Goal: Information Seeking & Learning: Learn about a topic

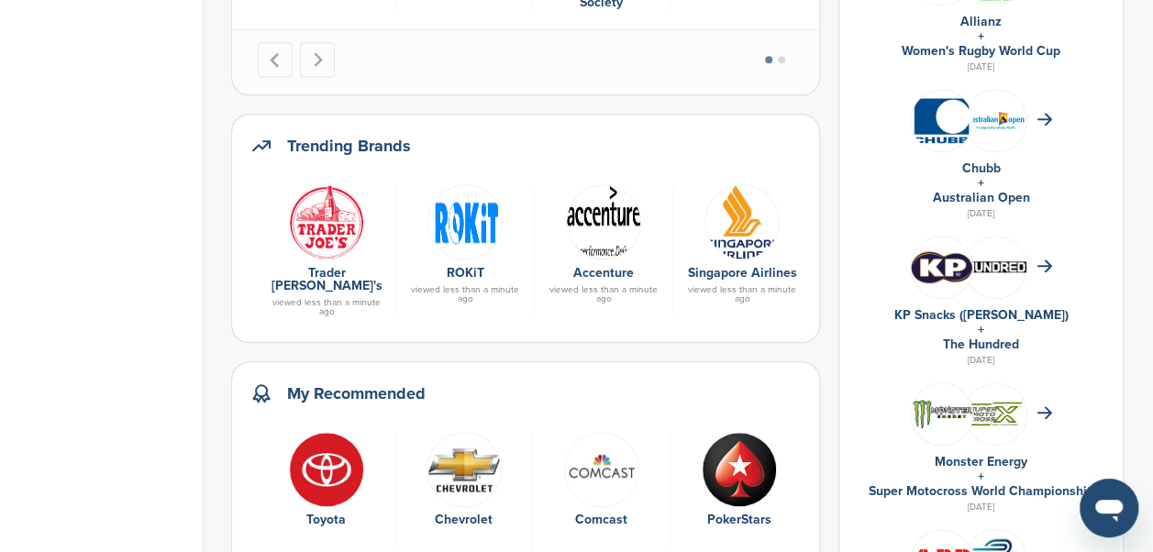
scroll to position [803, 0]
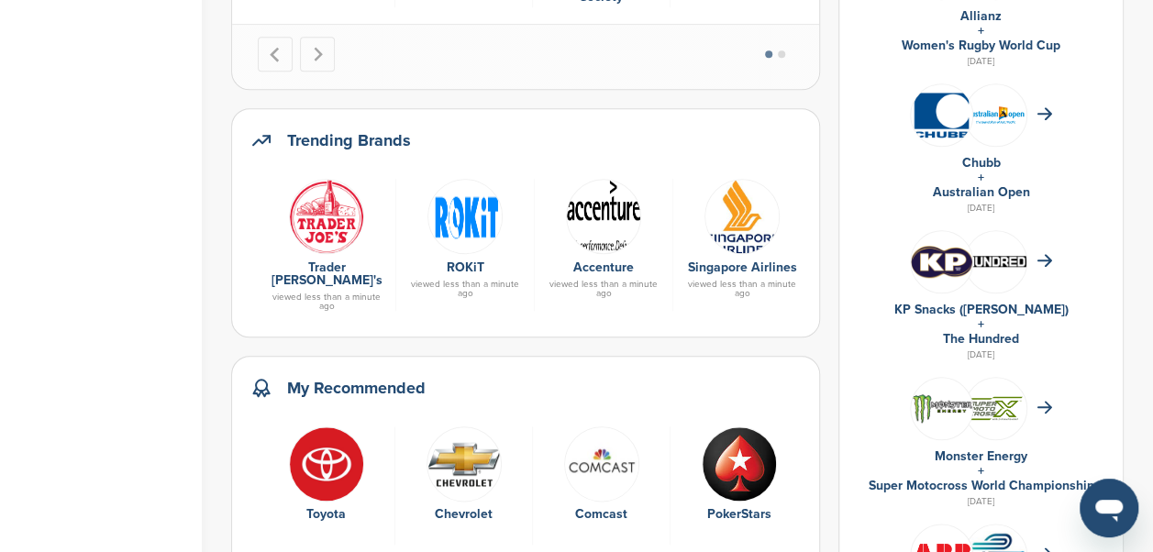
drag, startPoint x: 465, startPoint y: 217, endPoint x: 440, endPoint y: 205, distance: 27.5
click at [440, 205] on img at bounding box center [464, 216] width 75 height 75
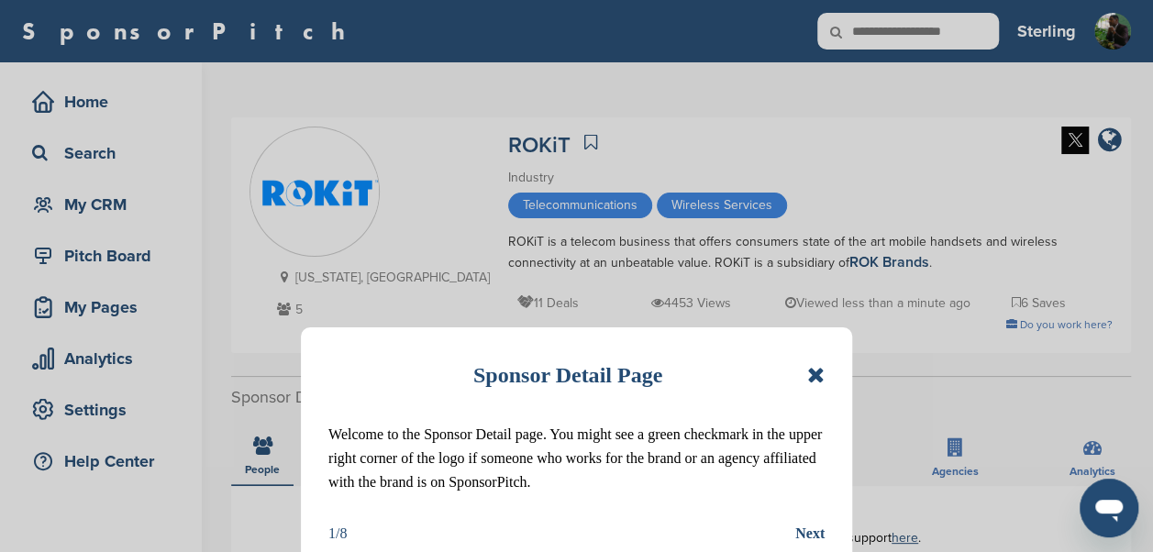
click at [817, 378] on icon at bounding box center [815, 375] width 17 height 22
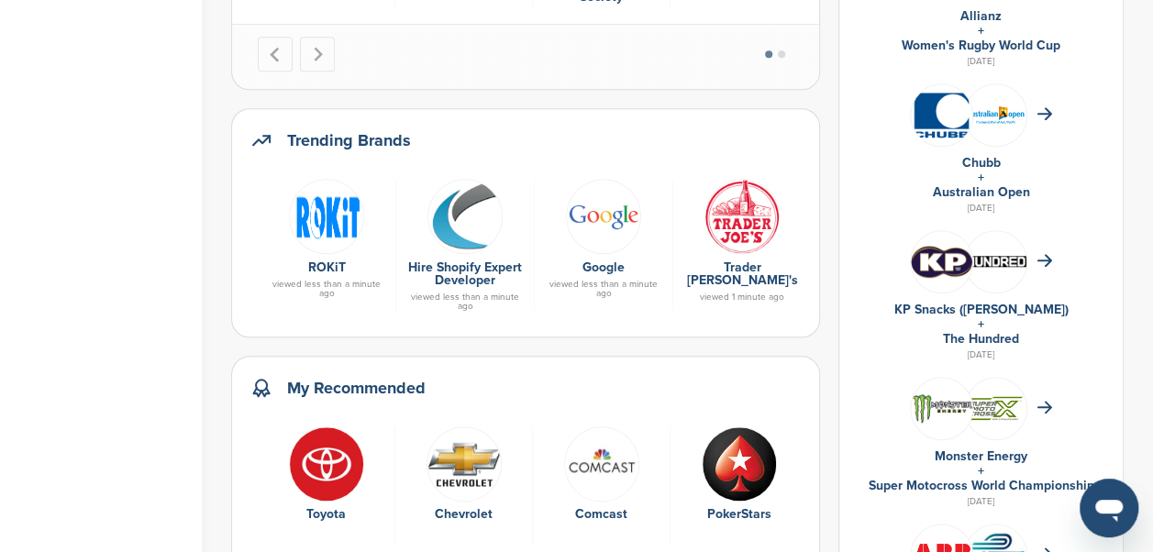
click at [601, 218] on img at bounding box center [603, 216] width 75 height 75
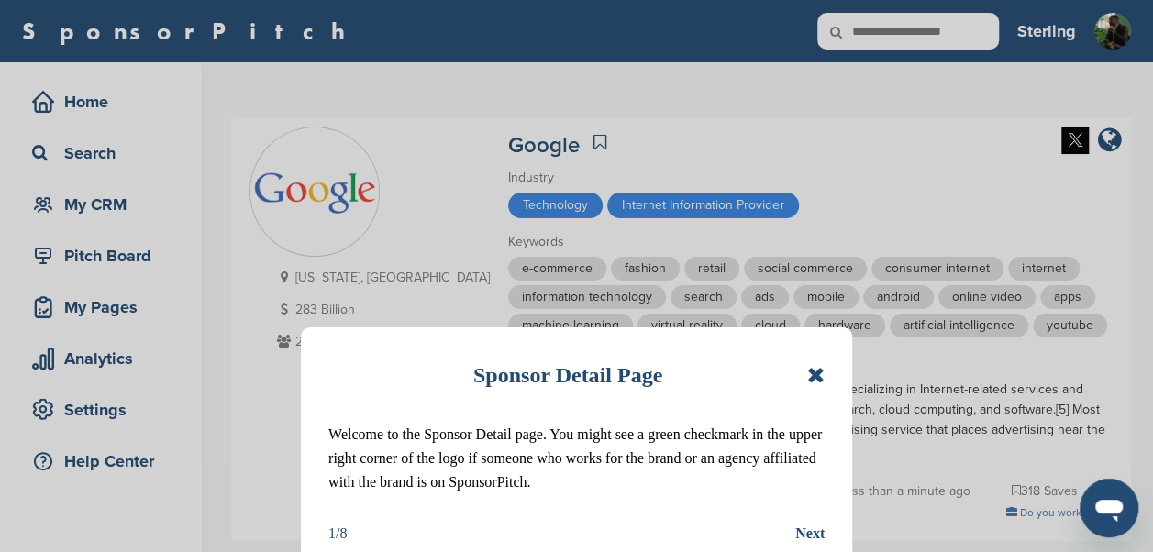
click at [813, 368] on icon at bounding box center [815, 375] width 17 height 22
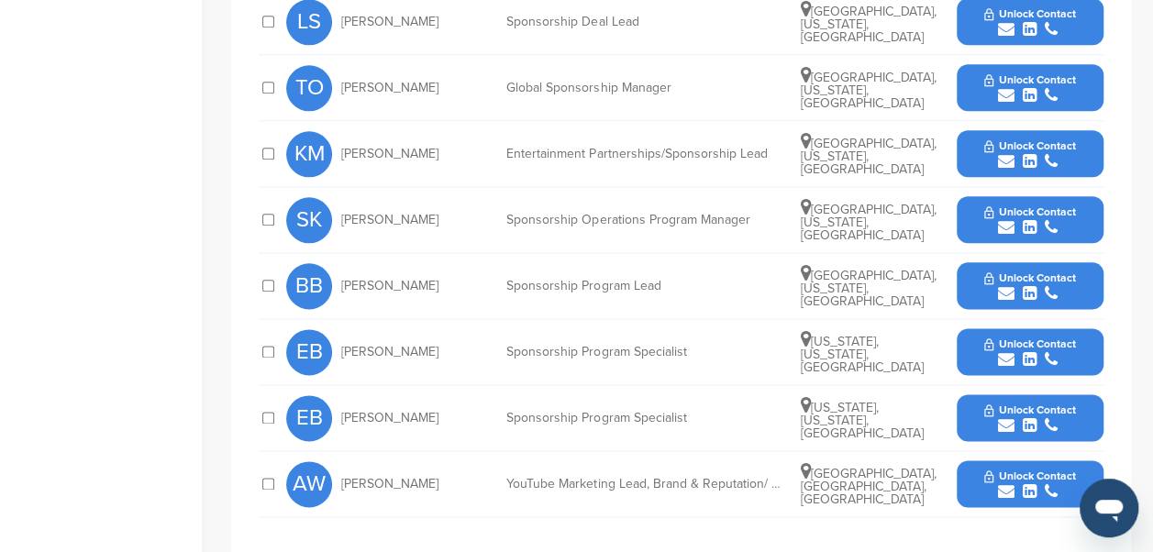
scroll to position [998, 0]
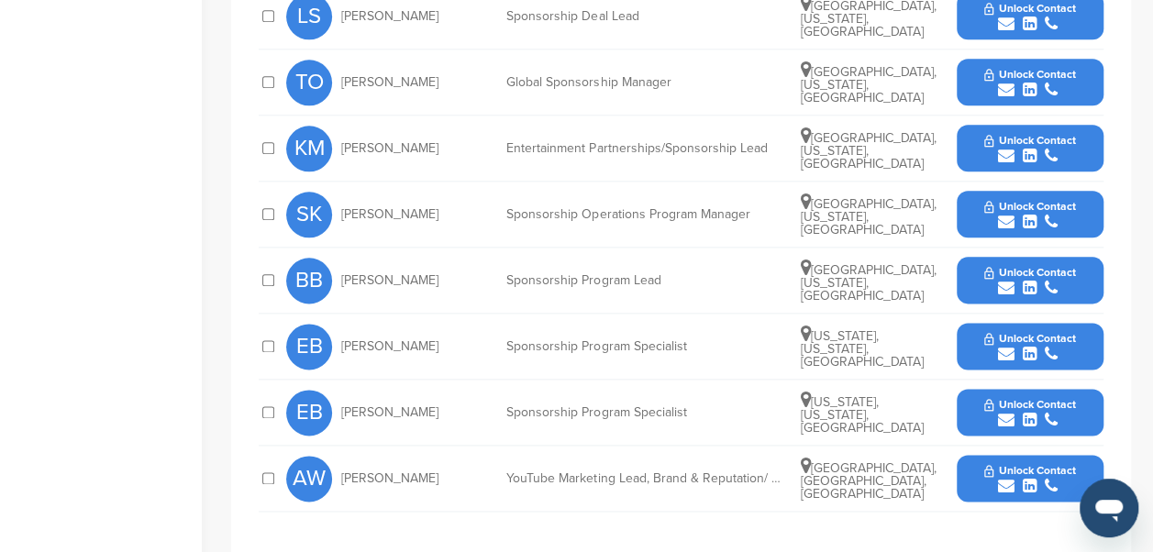
click at [1009, 149] on icon "submit" at bounding box center [1006, 156] width 17 height 17
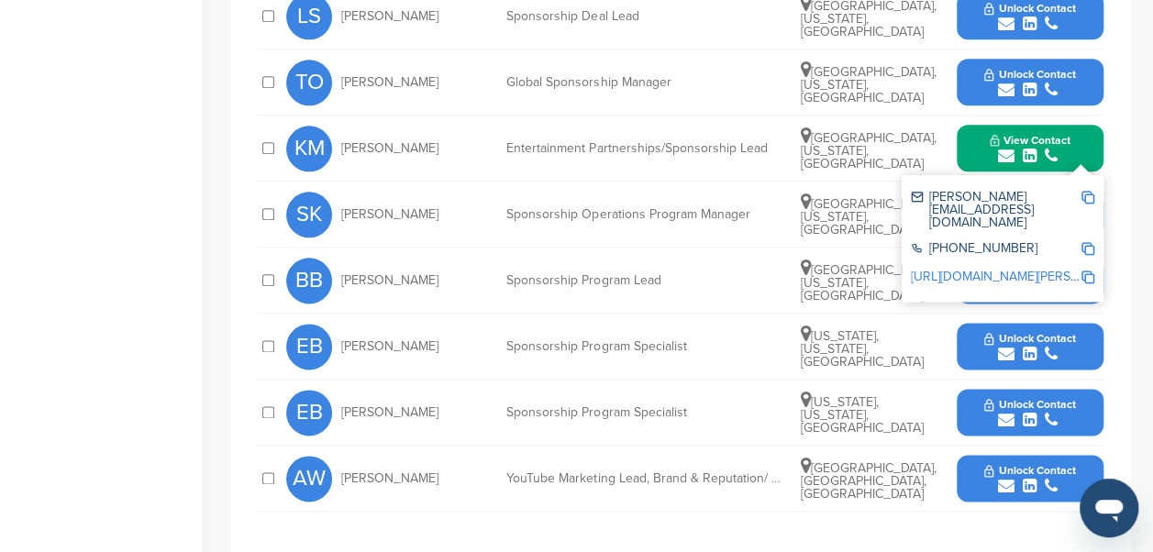
click at [1088, 193] on img at bounding box center [1087, 197] width 13 height 13
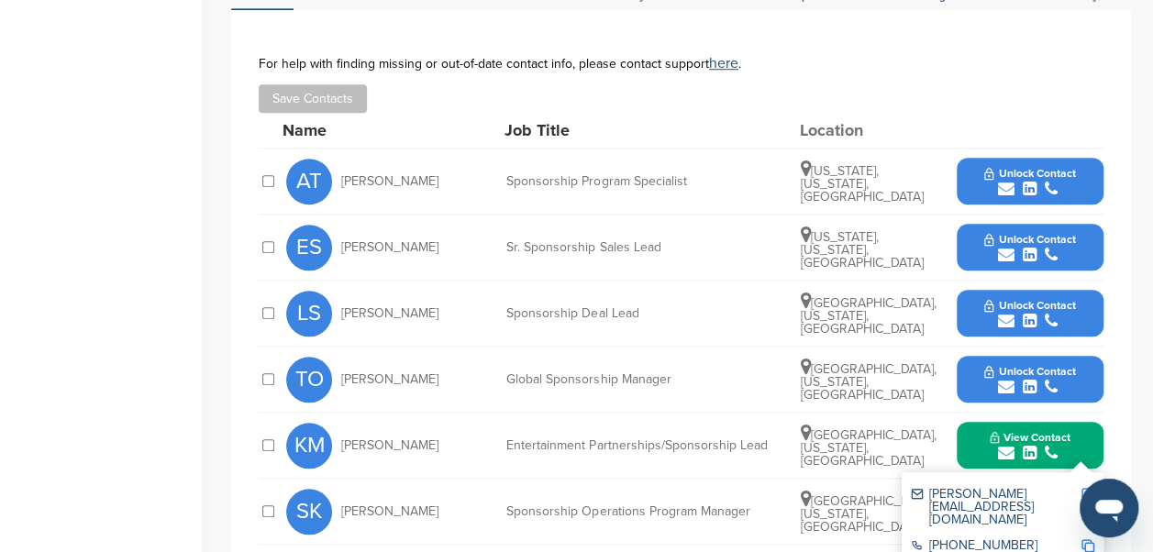
scroll to position [690, 0]
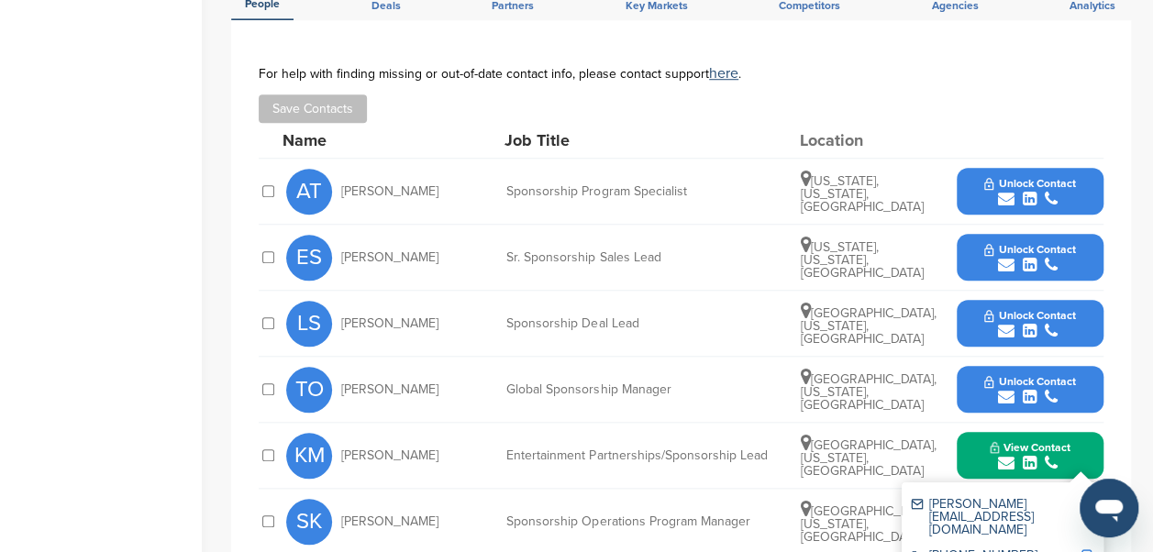
click at [1005, 191] on icon "submit" at bounding box center [1006, 199] width 17 height 17
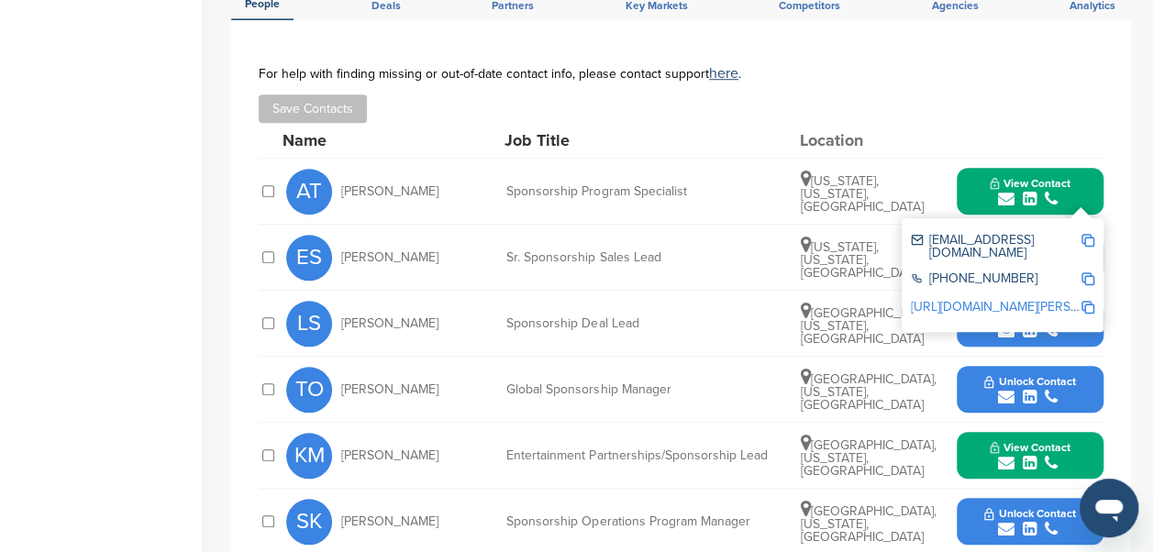
click at [1084, 237] on img at bounding box center [1087, 240] width 13 height 13
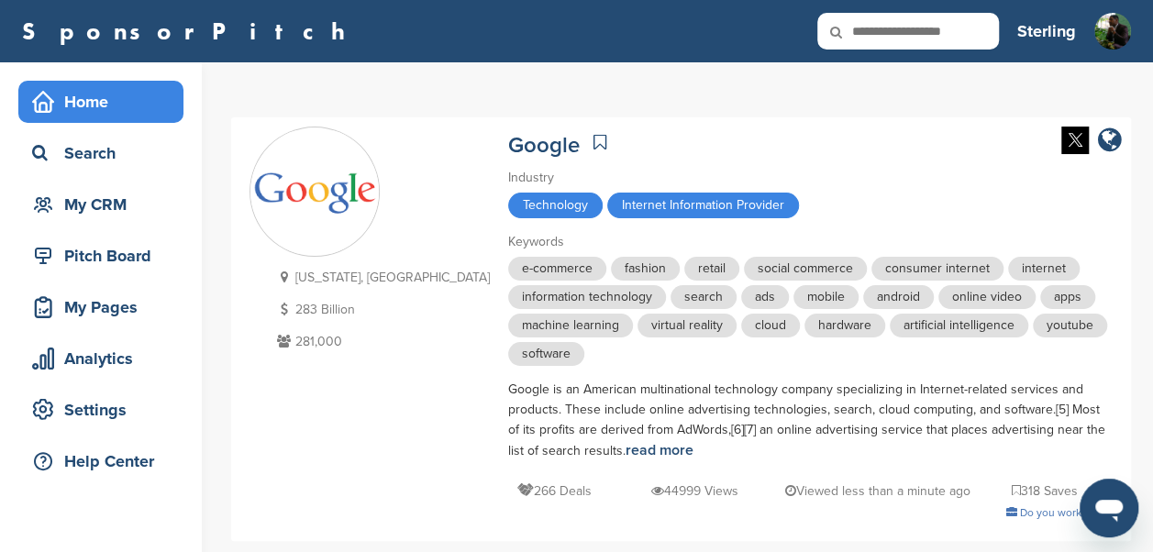
click at [78, 99] on div "Home" at bounding box center [106, 101] width 156 height 33
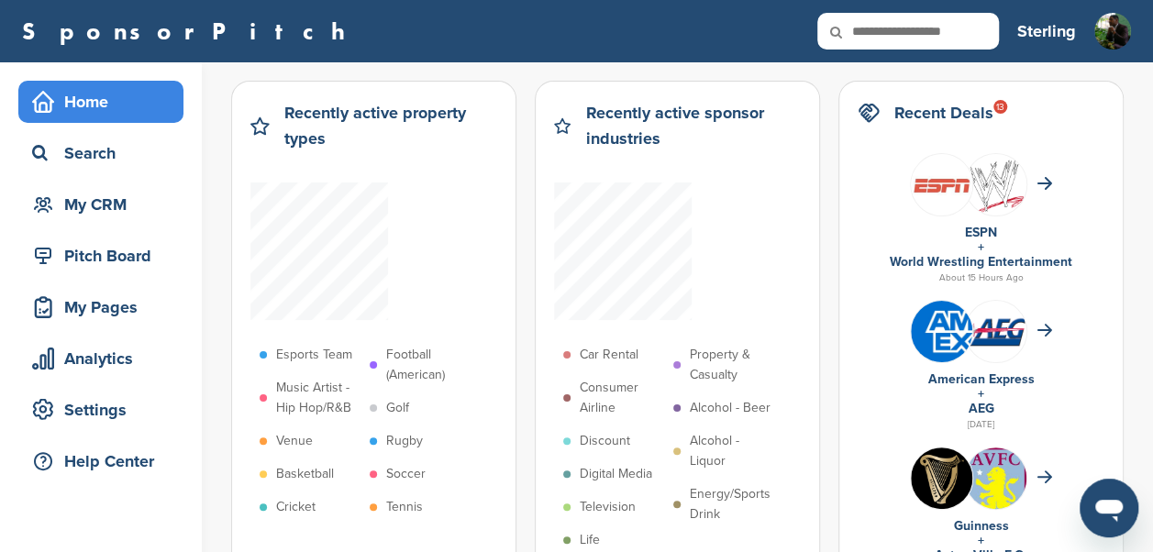
click at [308, 354] on p "Esports Team" at bounding box center [314, 355] width 76 height 20
click at [310, 352] on p "Esports Team" at bounding box center [314, 355] width 76 height 20
click at [384, 360] on li "Football (American)" at bounding box center [420, 365] width 101 height 40
click at [389, 402] on p "Golf" at bounding box center [397, 408] width 23 height 20
click at [336, 396] on p "Music Artist - Hip Hop/R&B" at bounding box center [318, 398] width 84 height 40
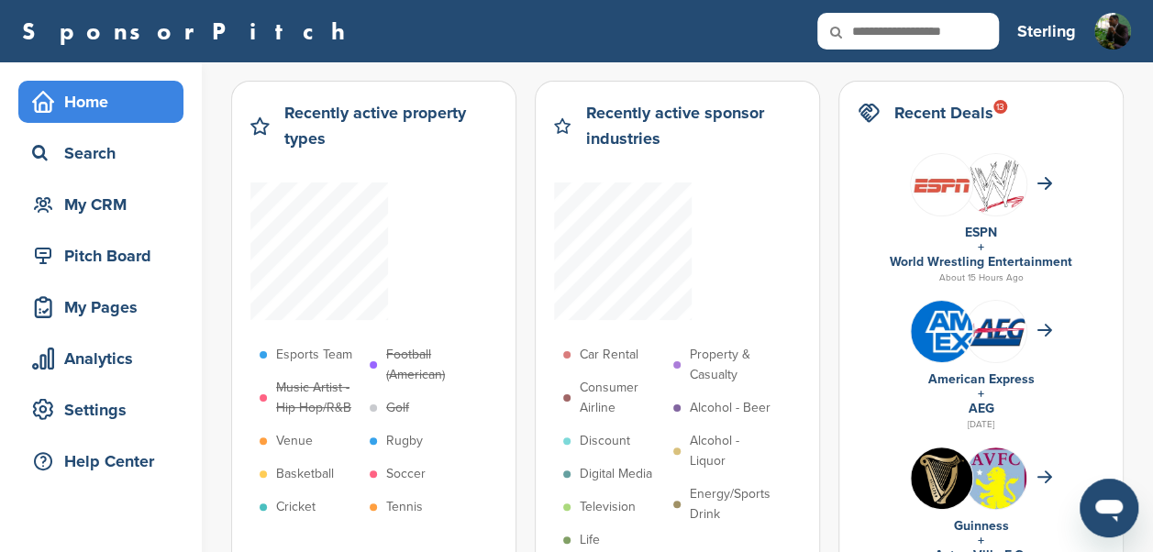
click at [413, 358] on p "Football (American)" at bounding box center [428, 365] width 84 height 40
click at [347, 389] on p "Music Artist - Hip Hop/R&B" at bounding box center [318, 398] width 84 height 40
click at [403, 403] on p "Golf" at bounding box center [397, 408] width 23 height 20
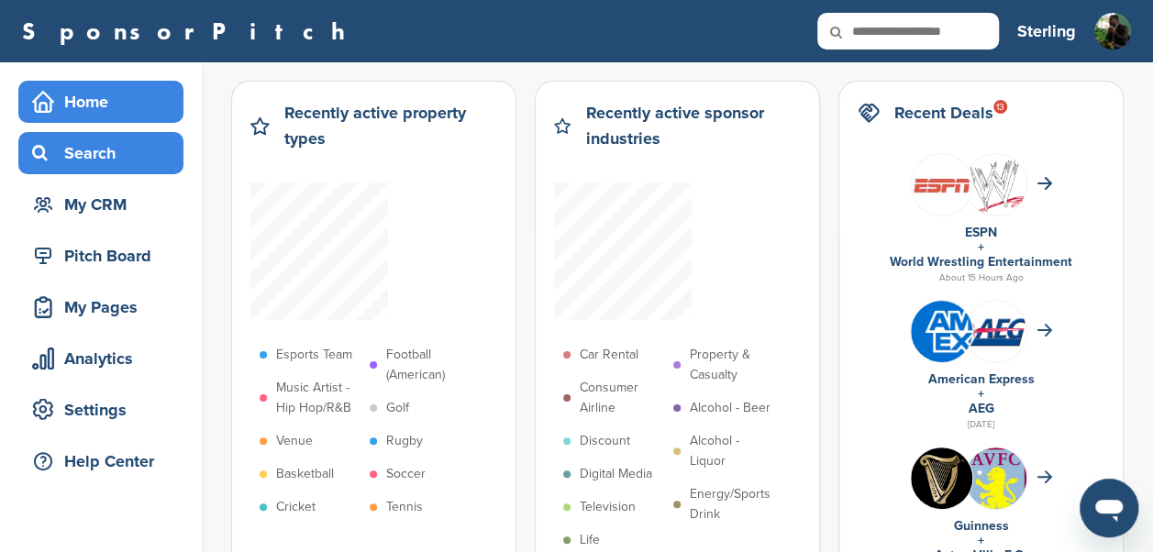
click at [94, 164] on div "Search" at bounding box center [106, 153] width 156 height 33
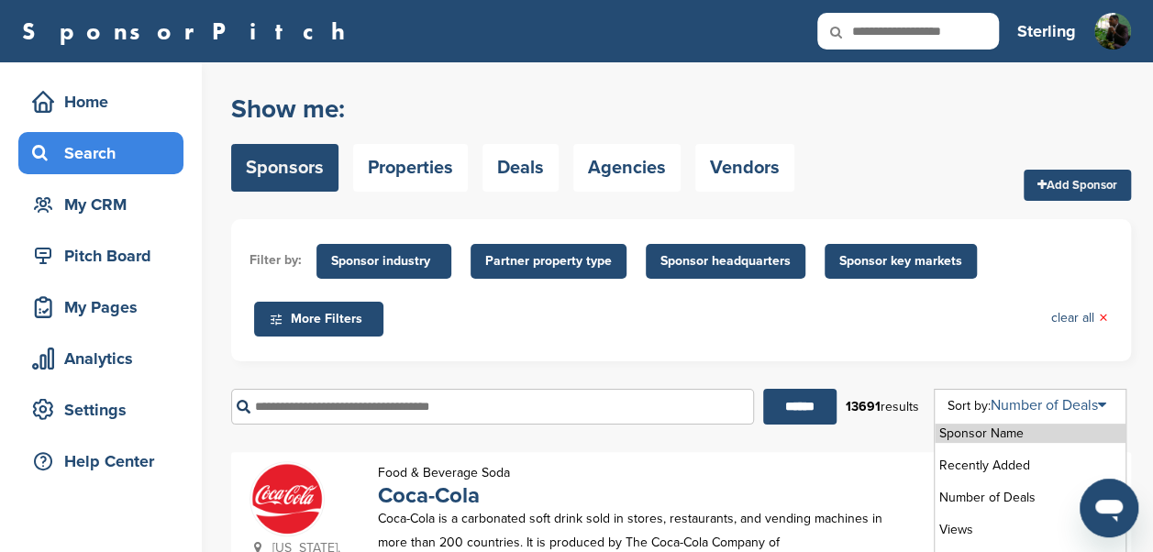
click at [1029, 407] on link "Number of Deals" at bounding box center [1048, 405] width 116 height 18
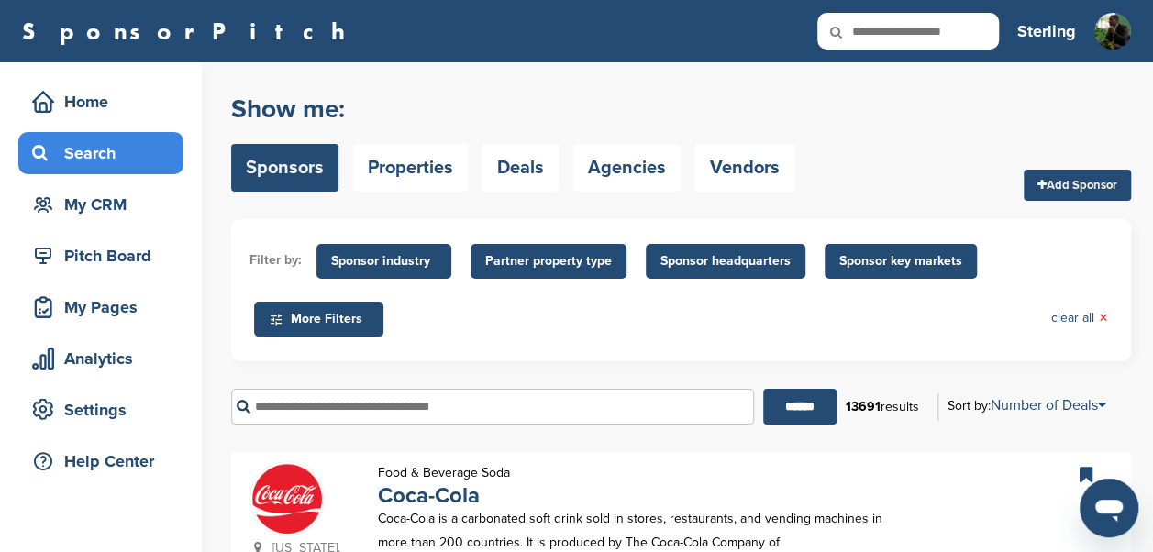
click at [980, 356] on div "Filter by: Sponsor industry Sponsor Industry × Apparel, Clothing, & Fashion Acc…" at bounding box center [680, 290] width 899 height 142
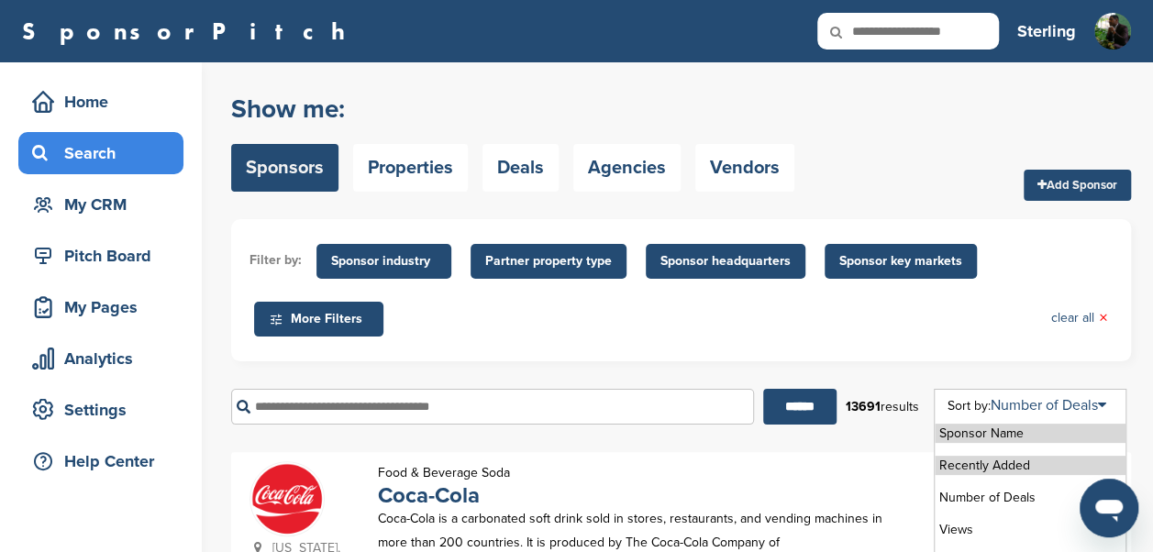
click at [1007, 467] on li "Recently Added" at bounding box center [1029, 465] width 191 height 19
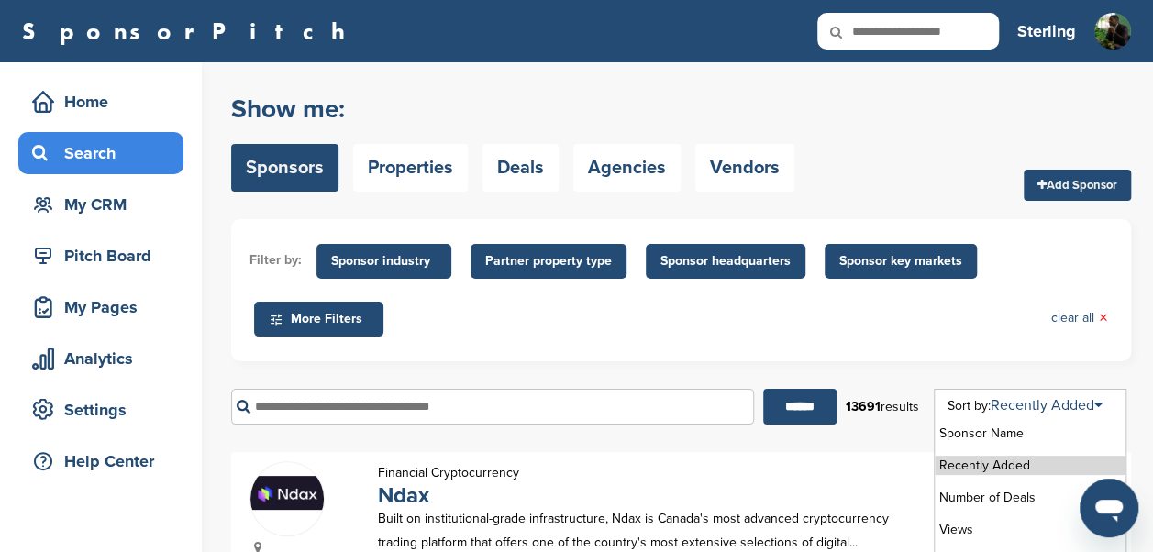
click at [1044, 414] on div "Sponsor Name Recently Added Number of Deals Views Followers People" at bounding box center [1029, 500] width 193 height 222
click at [1048, 403] on link "Recently Added" at bounding box center [1046, 405] width 112 height 18
click at [1011, 495] on li "Number of Deals" at bounding box center [1029, 497] width 191 height 19
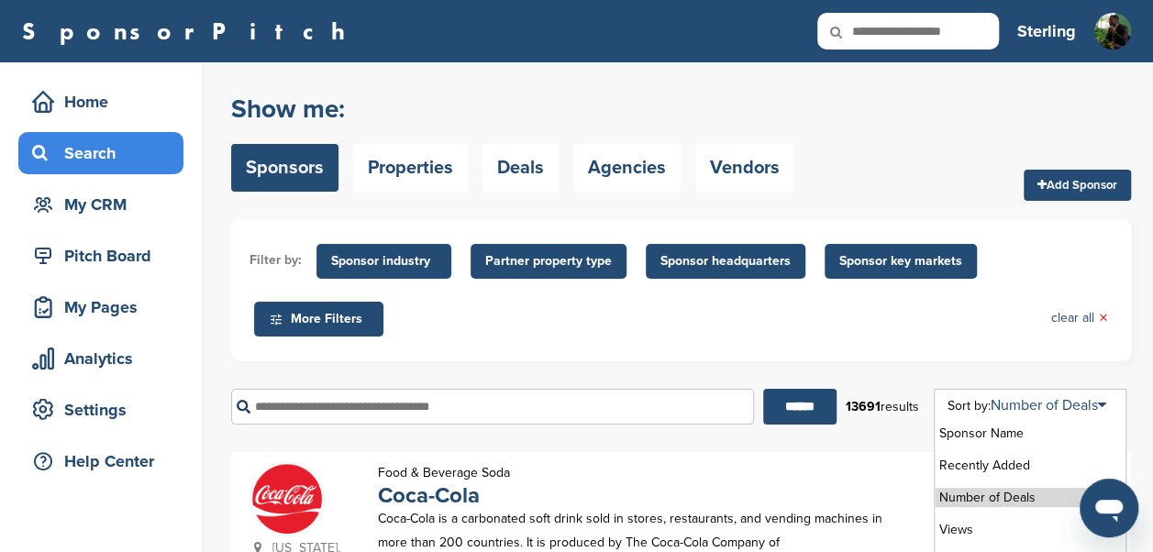
click at [992, 517] on ul "Sponsor Name Recently Added Number of Deals Views Followers People" at bounding box center [1029, 513] width 191 height 193
click at [987, 528] on li "Views" at bounding box center [1029, 529] width 191 height 19
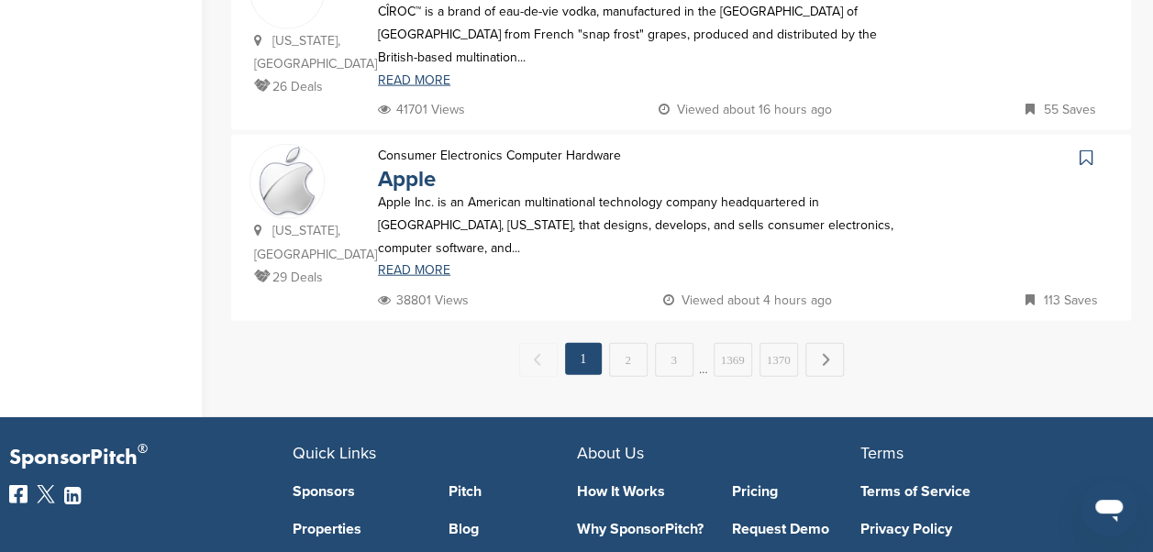
scroll to position [2012, 0]
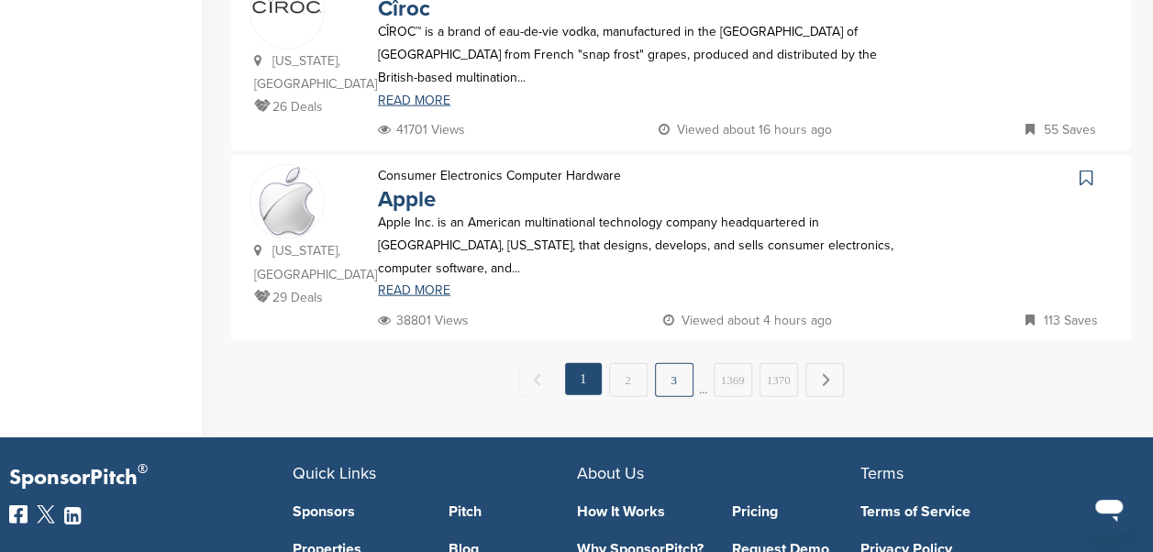
click at [666, 363] on link "3" at bounding box center [674, 380] width 39 height 34
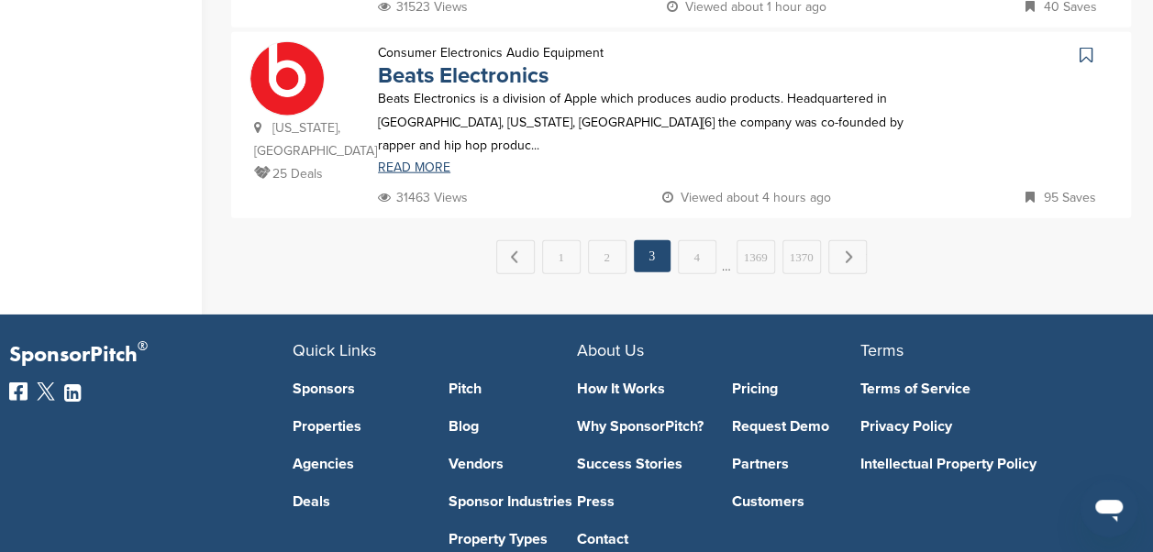
scroll to position [2126, 0]
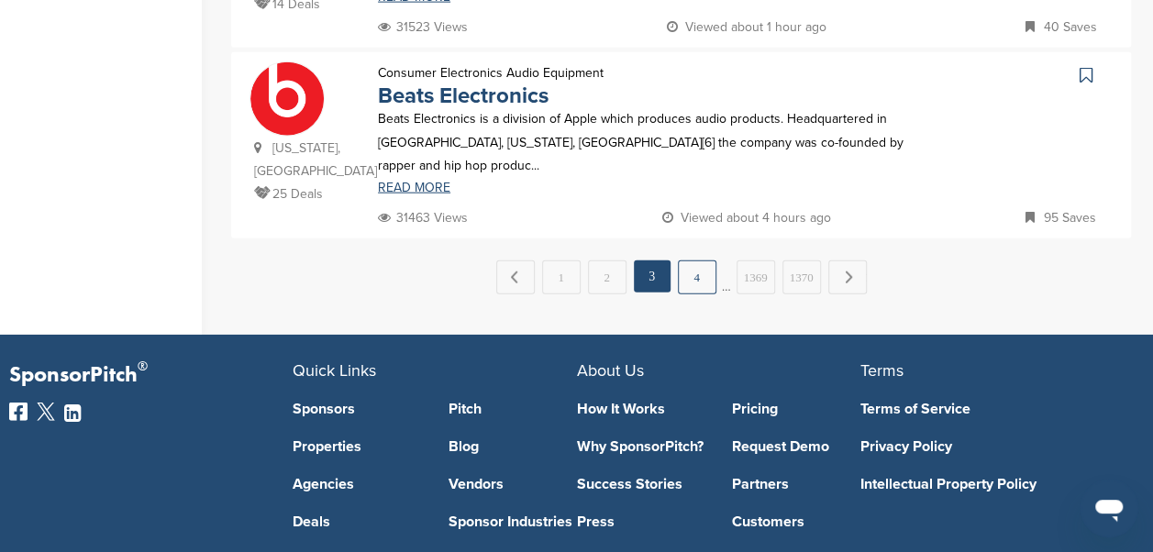
click at [697, 260] on link "4" at bounding box center [697, 277] width 39 height 34
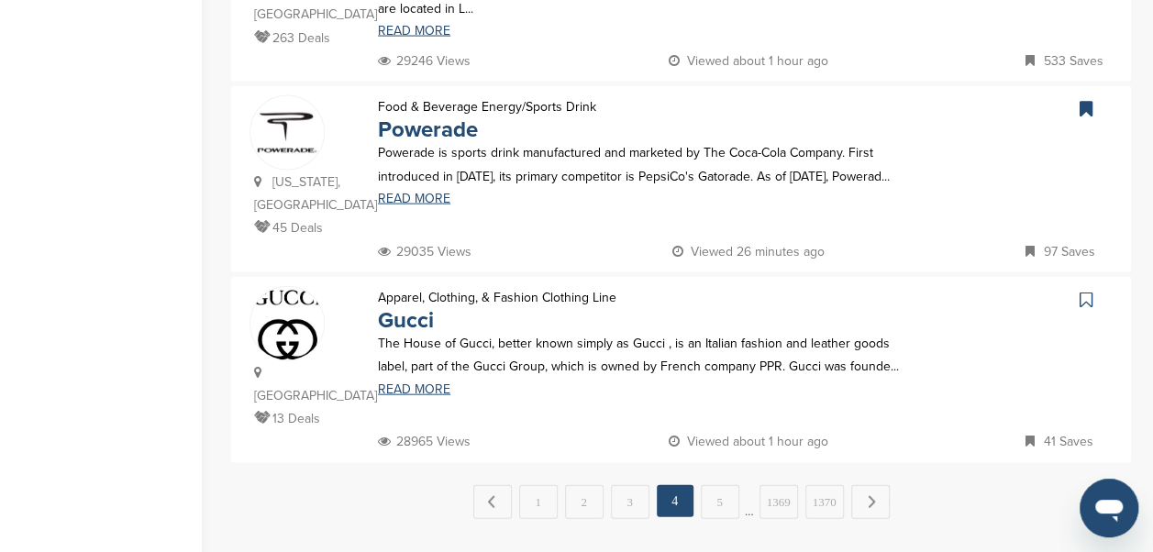
scroll to position [1892, 0]
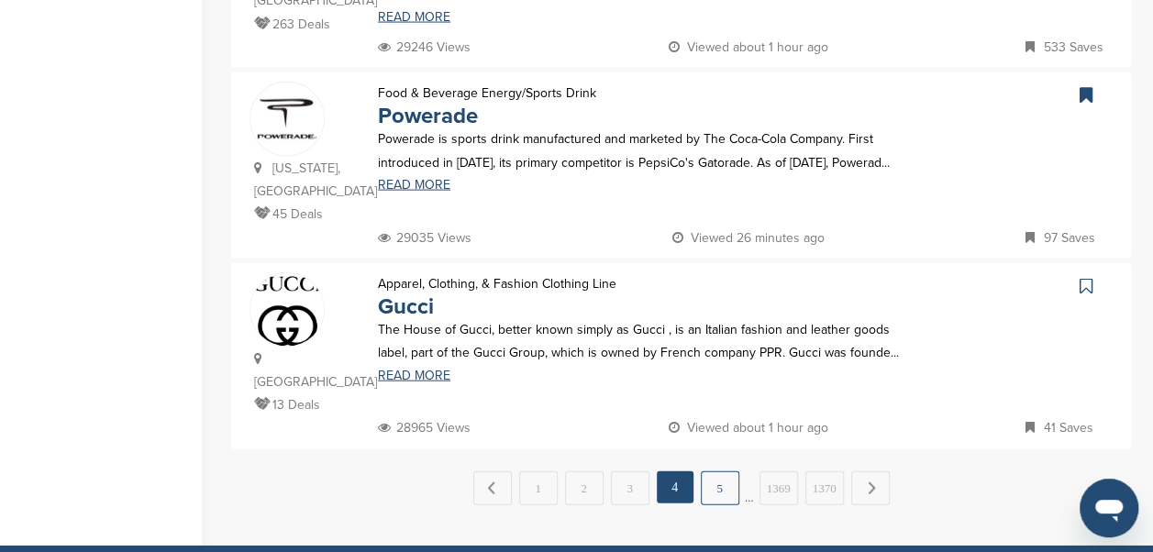
click at [712, 471] on link "5" at bounding box center [719, 488] width 39 height 34
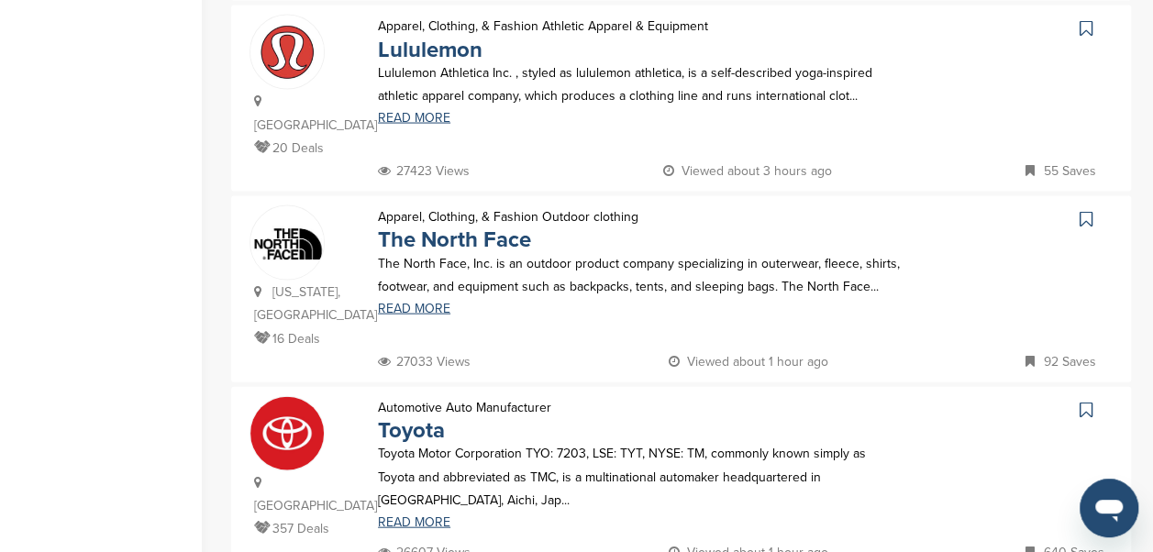
scroll to position [1798, 0]
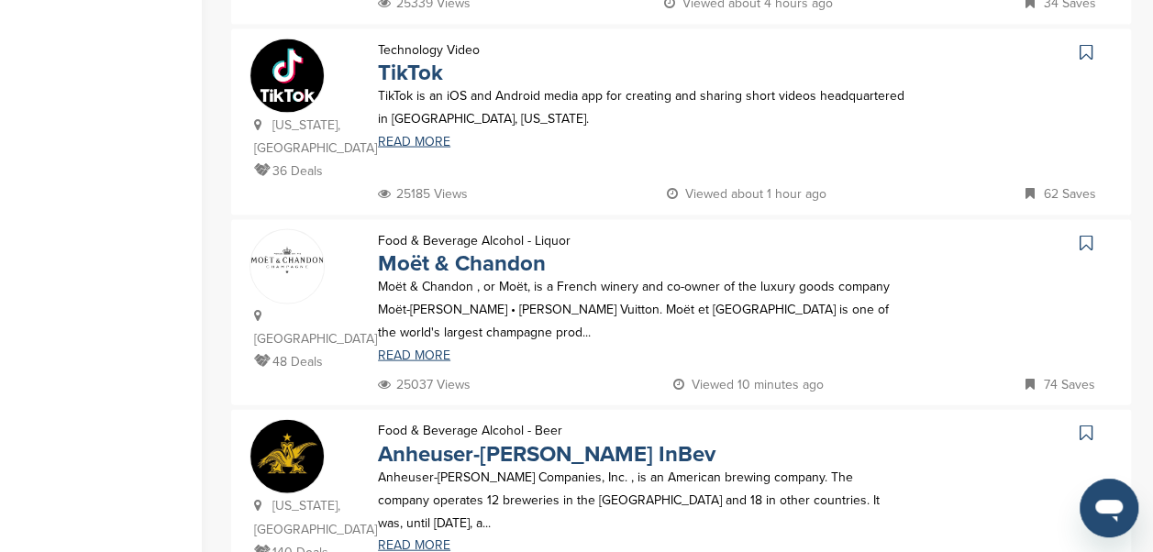
scroll to position [1826, 0]
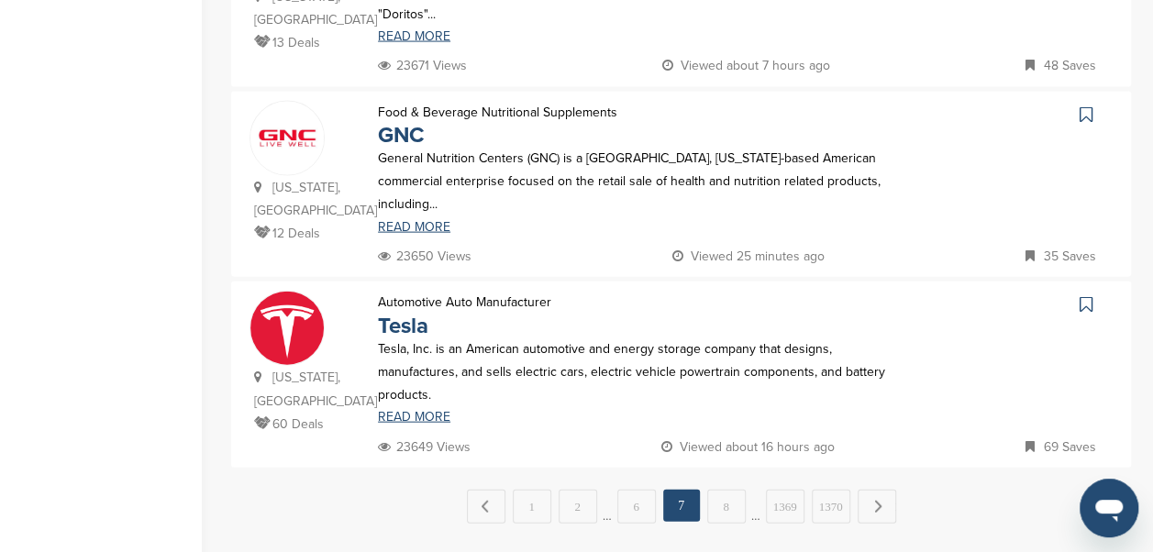
scroll to position [1914, 0]
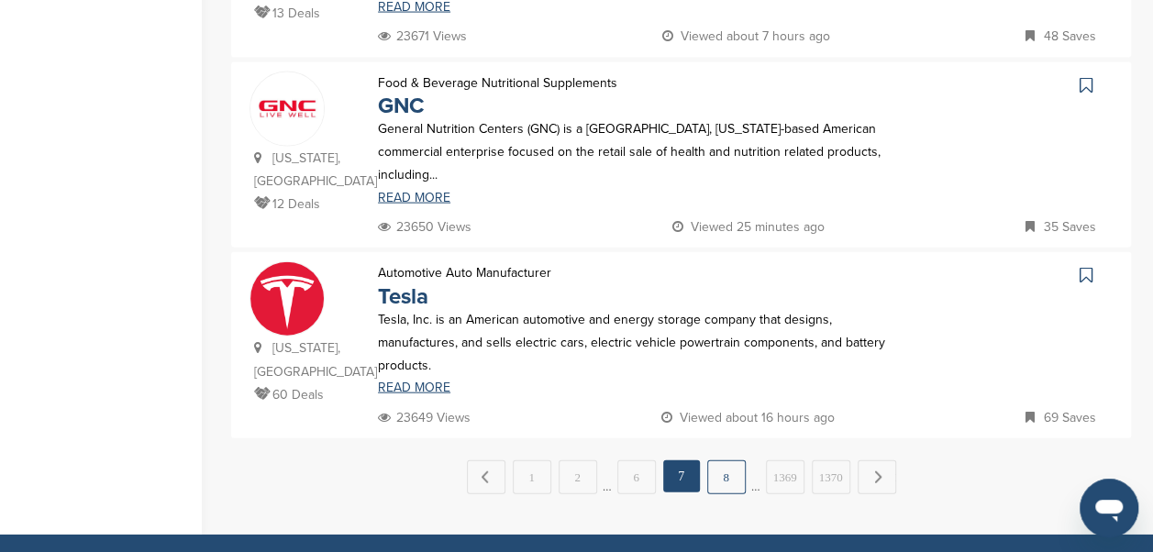
click at [734, 460] on link "8" at bounding box center [726, 477] width 39 height 34
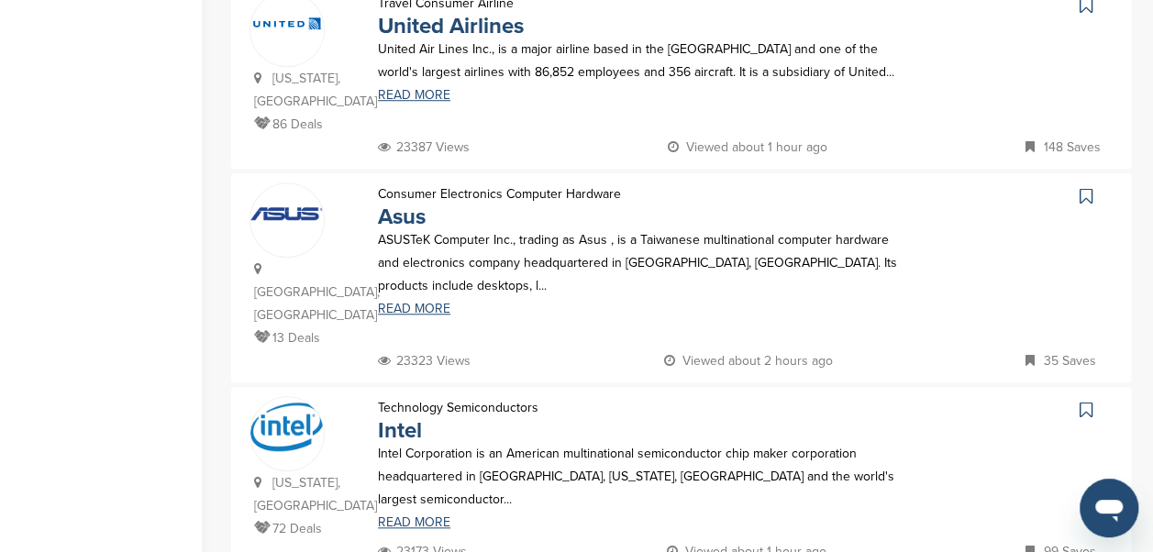
scroll to position [674, 0]
